Goal: Transaction & Acquisition: Purchase product/service

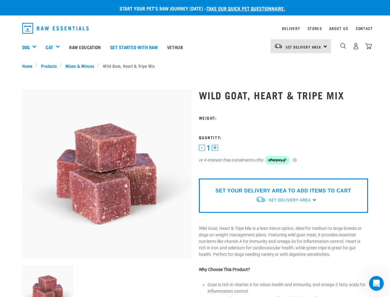
click at [32, 47] on div "Dog" at bounding box center [31, 47] width 19 height 25
click at [56, 47] on div "Cat" at bounding box center [55, 47] width 19 height 25
click at [301, 46] on span "Set Delivery Area" at bounding box center [304, 47] width 36 height 2
click at [343, 46] on img "dropdown navigation" at bounding box center [344, 46] width 6 height 6
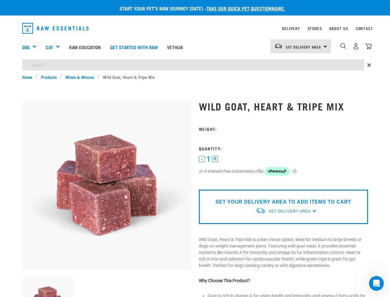
click at [48, 281] on img at bounding box center [48, 302] width 52 height 52
click at [298, 160] on div "1 - 1 + 0 100 0 100 or 4 interest-free instalments of by" at bounding box center [283, 170] width 169 height 28
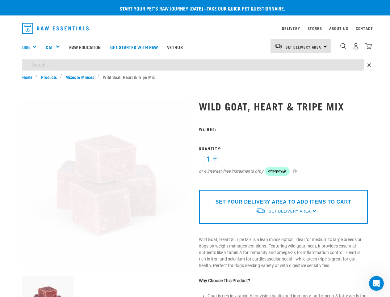
click at [283, 200] on p "SET YOUR DELIVERY AREA TO ADD ITEMS TO CART" at bounding box center [284, 201] width 136 height 7
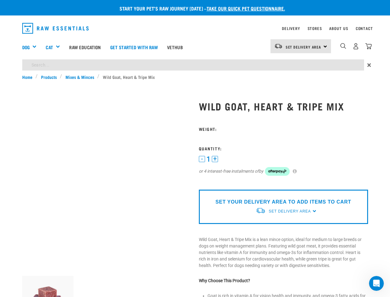
click at [377, 283] on icon "Open Intercom Messenger" at bounding box center [377, 283] width 10 height 10
